Goal: Answer question/provide support: Share knowledge or assist other users

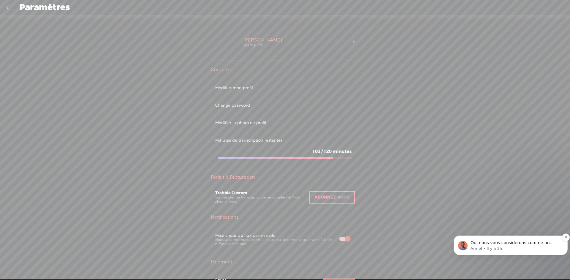
click at [504, 245] on p "Oui nous vous considerons comme un client Appsumo" at bounding box center [515, 243] width 90 height 6
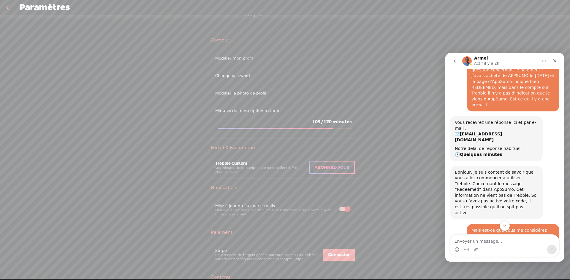
scroll to position [74, 0]
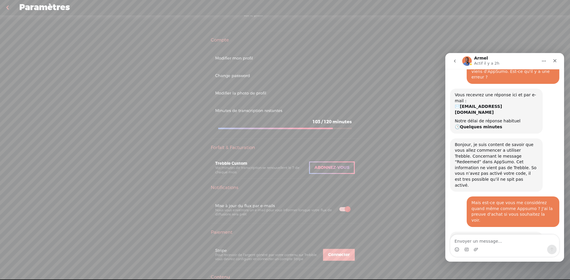
click at [470, 242] on textarea "Envoyer un message..." at bounding box center [504, 240] width 109 height 10
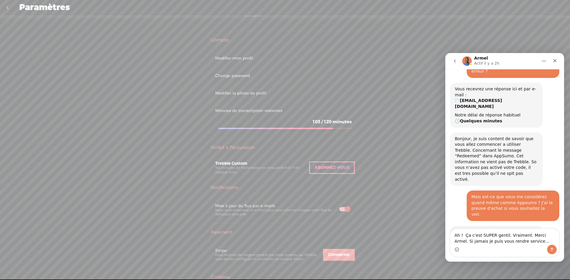
type textarea "Ah ! Ça c'est SUPER gentil. Vraiment. Merci Armel. Si jamais je puis vous rendr…"
click at [553, 248] on icon "Envoyer un message…" at bounding box center [551, 250] width 5 height 5
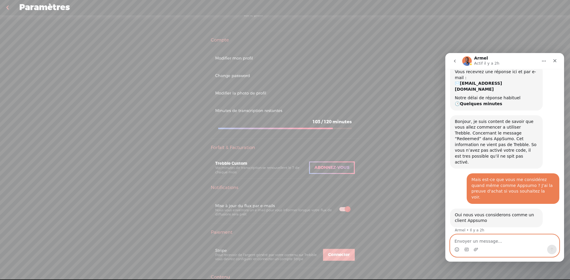
scroll to position [97, 0]
click at [557, 59] on icon "Fermer" at bounding box center [554, 60] width 5 height 5
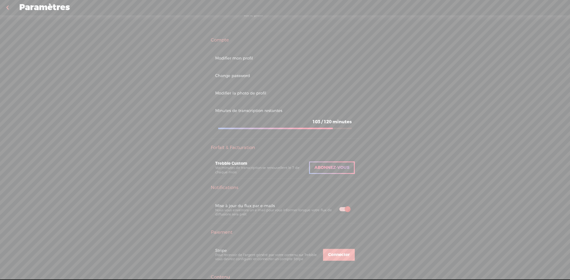
click at [110, 60] on div "Passer à Trebble Plus Jacques Bertrand Voir le profil Compte Modifier mon profi…" at bounding box center [285, 150] width 570 height 271
click at [6, 7] on link at bounding box center [7, 7] width 15 height 15
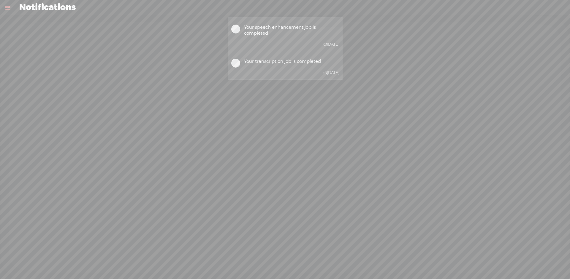
click at [8, 7] on link at bounding box center [7, 7] width 15 height 15
click at [168, 42] on body "You have 103 minutes of transcription remaining. Upgrade to increase your limit…" at bounding box center [285, 140] width 570 height 280
click at [9, 7] on link at bounding box center [7, 7] width 15 height 15
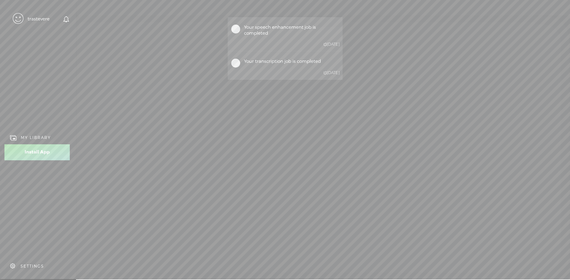
click at [38, 18] on div "trastevere" at bounding box center [39, 19] width 22 height 6
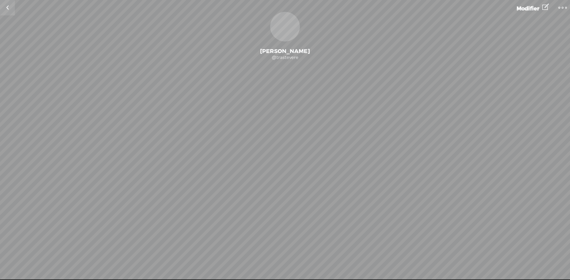
click at [564, 7] on t at bounding box center [562, 8] width 8 height 8
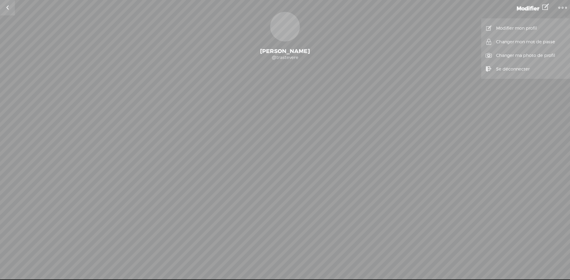
drag, startPoint x: 5, startPoint y: 7, endPoint x: 10, endPoint y: 5, distance: 5.7
click at [10, 5] on link at bounding box center [7, 7] width 15 height 15
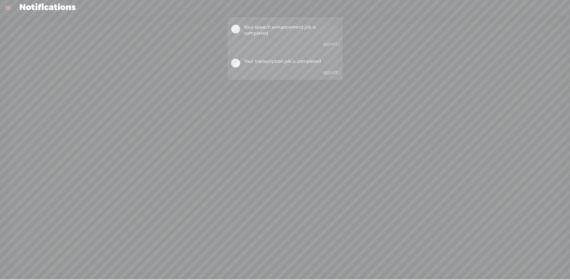
click at [7, 6] on link at bounding box center [7, 7] width 15 height 15
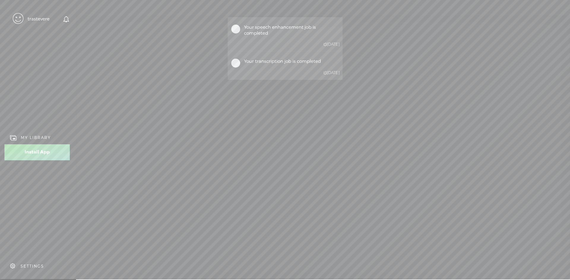
click at [33, 264] on div "SETTINGS" at bounding box center [31, 266] width 23 height 5
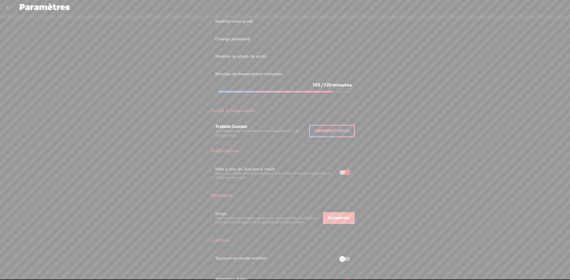
scroll to position [63, 0]
click at [7, 6] on link at bounding box center [7, 7] width 15 height 15
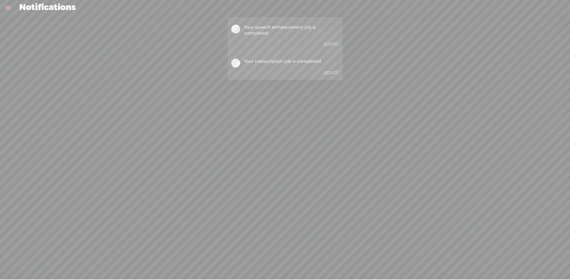
click at [7, 6] on link at bounding box center [7, 7] width 15 height 15
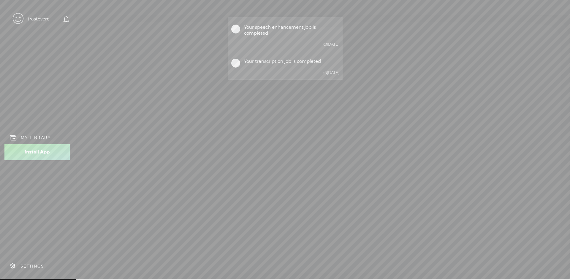
click at [80, 6] on body "You have 103 minutes of transcription remaining. Upgrade to increase your limit…" at bounding box center [285, 140] width 570 height 280
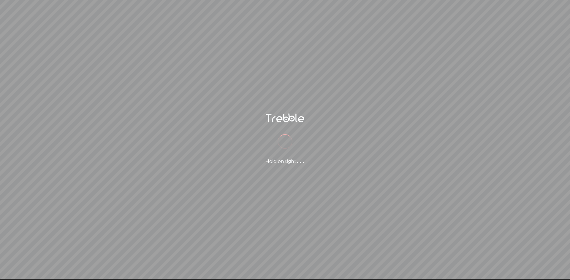
scroll to position [0, 0]
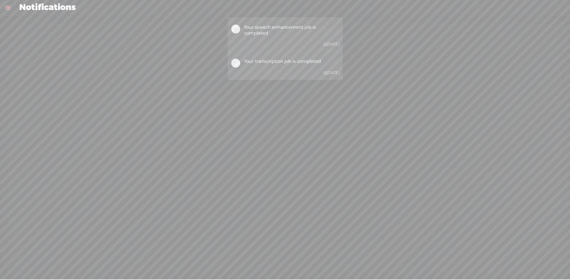
click at [79, 87] on div "Your speech enhancement job is completed 3 days ago Your transcription job is c…" at bounding box center [284, 148] width 561 height 263
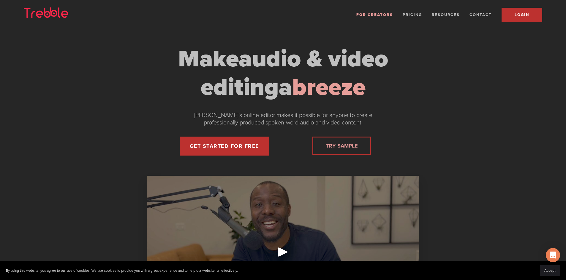
click at [530, 16] on link "LOGIN" at bounding box center [521, 15] width 41 height 14
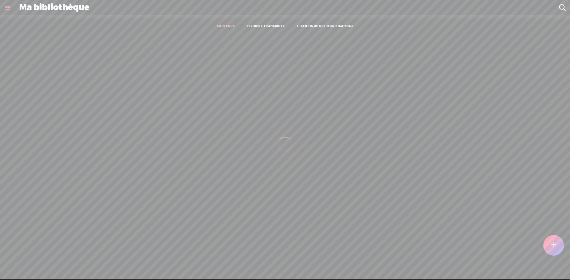
scroll to position [0, 0]
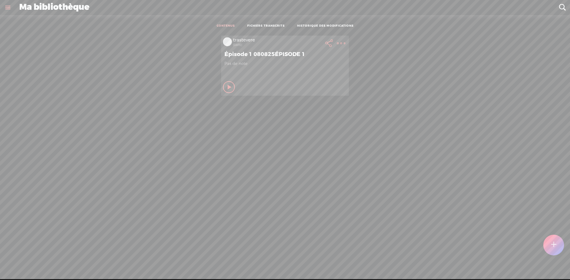
click at [337, 40] on t at bounding box center [341, 43] width 8 height 8
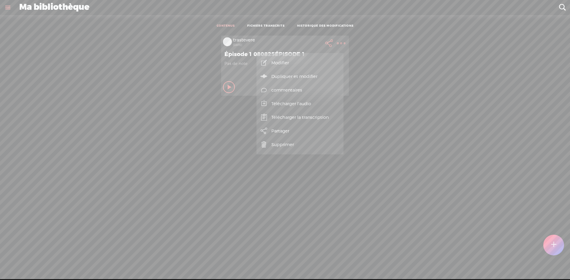
click at [225, 24] on link "CONTENUS" at bounding box center [226, 26] width 18 height 4
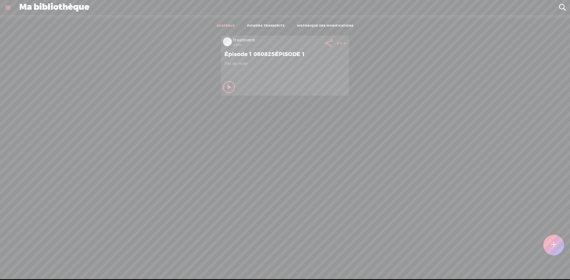
click at [225, 24] on link "CONTENUS" at bounding box center [226, 26] width 18 height 4
click at [8, 6] on link at bounding box center [7, 7] width 15 height 15
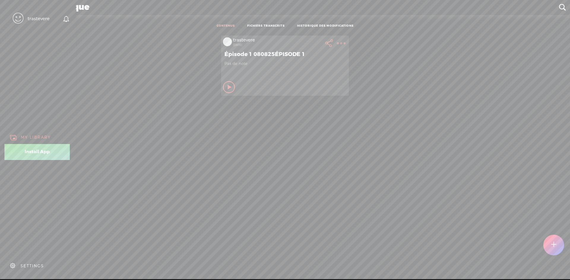
click at [35, 264] on div "SETTINGS" at bounding box center [31, 266] width 23 height 5
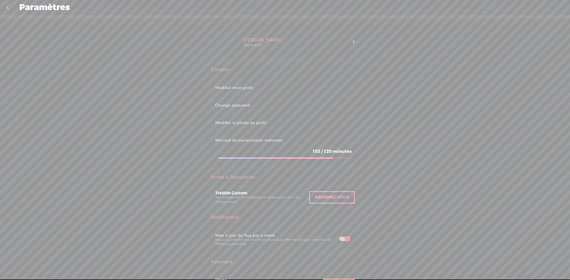
click at [7, 6] on link at bounding box center [7, 7] width 15 height 15
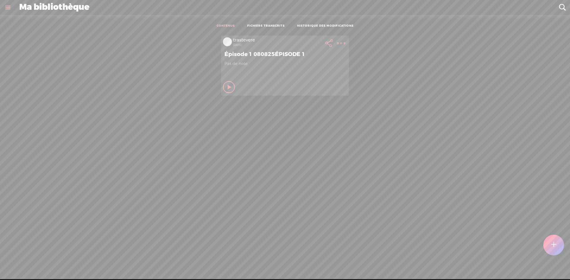
scroll to position [4, 0]
click at [31, 5] on div "Ma bibliothèque" at bounding box center [285, 7] width 540 height 15
click at [6, 6] on link at bounding box center [7, 7] width 15 height 15
click at [80, 7] on body "You have 103 minutes of transcription remaining. Upgrade to increase your limit…" at bounding box center [285, 140] width 570 height 280
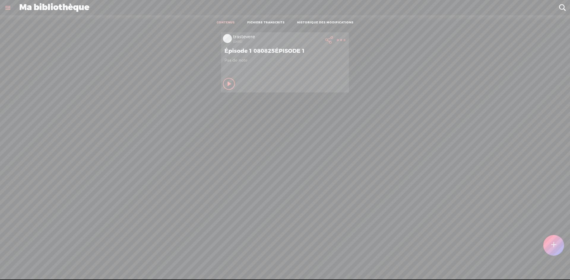
click at [43, 8] on div "Ma bibliothèque" at bounding box center [285, 7] width 540 height 15
click at [44, 7] on div "Ma bibliothèque" at bounding box center [285, 7] width 540 height 15
click at [7, 6] on link at bounding box center [7, 7] width 15 height 15
click at [35, 5] on div "trastevere" at bounding box center [32, 19] width 57 height 30
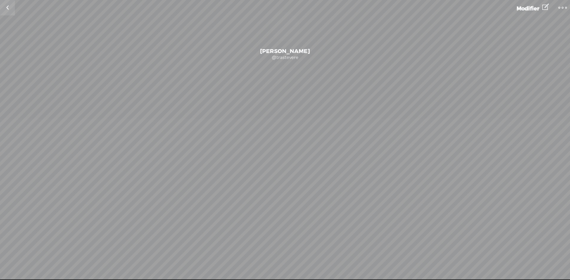
click at [7, 7] on link at bounding box center [7, 7] width 15 height 15
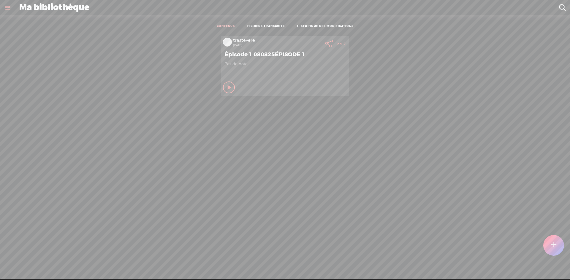
click at [20, 37] on div "trastevere [DATE] Épisode 1 080825ÉPISODE 1 Pas de note Jouer ce contenu" at bounding box center [284, 66] width 561 height 66
drag, startPoint x: 27, startPoint y: 61, endPoint x: 24, endPoint y: 73, distance: 11.8
click at [27, 62] on div "trastevere [DATE] Épisode 1 080825ÉPISODE 1 Pas de note Jouer ce contenu" at bounding box center [284, 66] width 561 height 66
click at [23, 85] on div "trastevere [DATE] Épisode 1 080825ÉPISODE 1 Pas de note Jouer ce contenu" at bounding box center [284, 66] width 561 height 66
drag, startPoint x: 29, startPoint y: 110, endPoint x: 25, endPoint y: 111, distance: 4.0
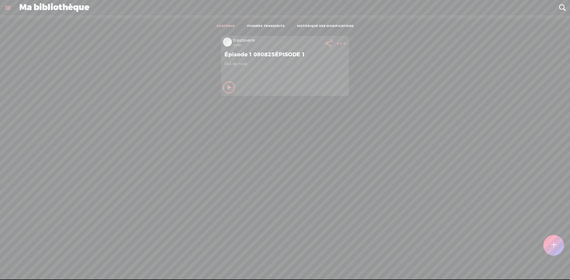
click at [30, 112] on div "trastevere [DATE] Épisode 1 080825ÉPISODE 1 Pas de note Jouer ce contenu" at bounding box center [284, 163] width 561 height 260
click at [34, 214] on div "trastevere [DATE] Épisode 1 080825ÉPISODE 1 Pas de note Jouer ce contenu" at bounding box center [284, 163] width 561 height 260
drag, startPoint x: 35, startPoint y: 236, endPoint x: 34, endPoint y: 233, distance: 3.4
click at [33, 238] on div "trastevere [DATE] Épisode 1 080825ÉPISODE 1 Pas de note Jouer ce contenu" at bounding box center [284, 163] width 561 height 260
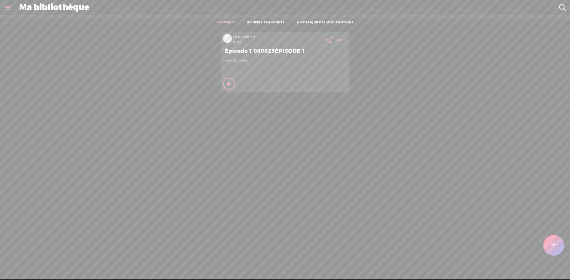
drag, startPoint x: 246, startPoint y: 158, endPoint x: 249, endPoint y: 171, distance: 12.9
click at [247, 161] on div "trastevere [DATE] Épisode 1 080825ÉPISODE 1 Pas de note Jouer ce contenu" at bounding box center [284, 159] width 561 height 260
drag, startPoint x: 251, startPoint y: 179, endPoint x: 282, endPoint y: 182, distance: 31.4
click at [270, 186] on div "trastevere [DATE] Épisode 1 080825ÉPISODE 1 Pas de note Jouer ce contenu" at bounding box center [284, 159] width 561 height 260
click at [337, 38] on t at bounding box center [341, 40] width 8 height 8
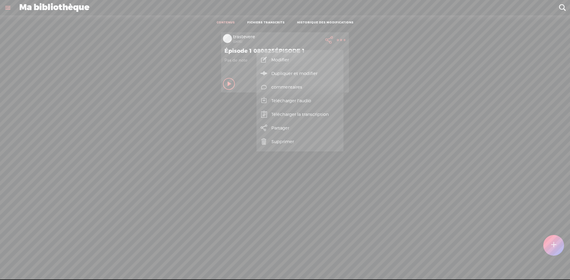
click at [286, 59] on link "Modifier" at bounding box center [299, 60] width 81 height 14
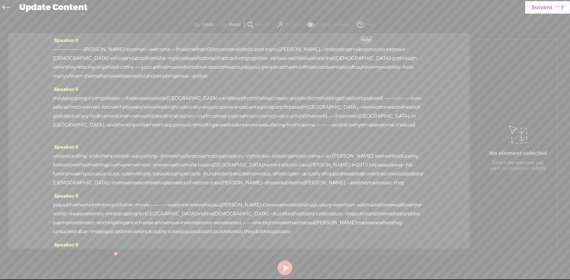
click at [367, 23] on label "Help" at bounding box center [370, 25] width 10 height 6
click at [331, 44] on span "Help center" at bounding box center [329, 45] width 29 height 13
